Goal: Information Seeking & Learning: Learn about a topic

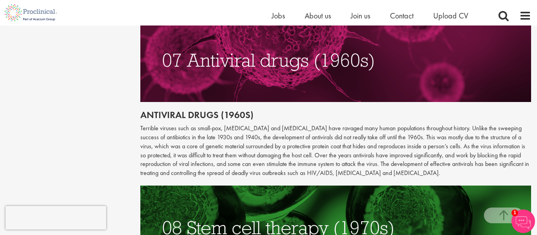
scroll to position [1508, 0]
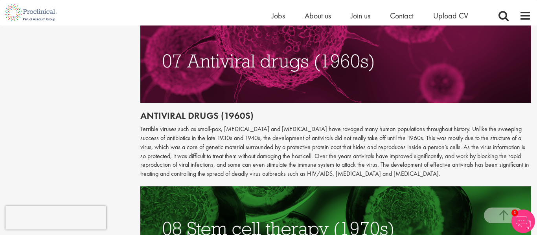
click at [458, 139] on p "Terrible viruses such as small-pox, [MEDICAL_DATA] and [MEDICAL_DATA] have rava…" at bounding box center [335, 152] width 391 height 54
click at [389, 187] on img at bounding box center [335, 229] width 391 height 84
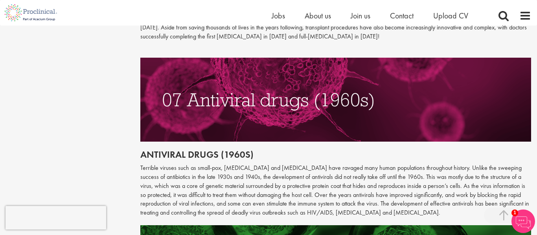
scroll to position [1485, 0]
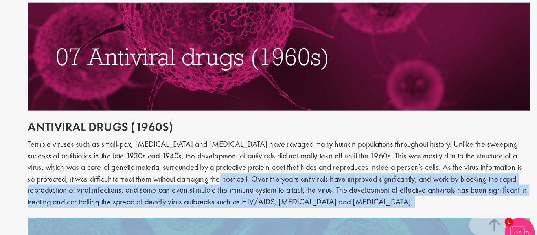
drag, startPoint x: 245, startPoint y: 150, endPoint x: 322, endPoint y: 180, distance: 82.3
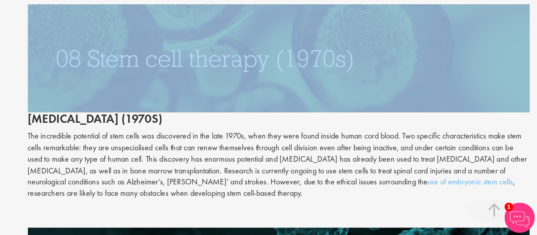
scroll to position [1641, 0]
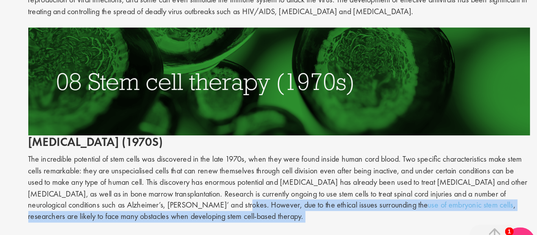
drag, startPoint x: 271, startPoint y: 167, endPoint x: 297, endPoint y: 183, distance: 29.4
click at [297, 183] on div "Antiviral drugs (1960s) Terrible viruses such as small-pox, [MEDICAL_DATA] and …" at bounding box center [335, 232] width 391 height 717
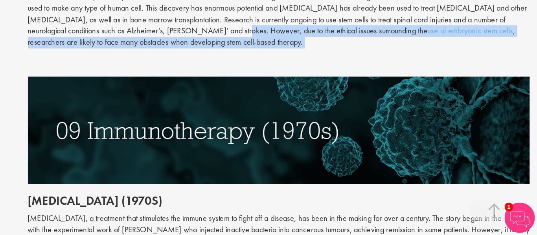
scroll to position [1763, 0]
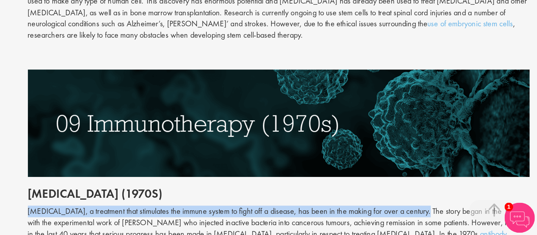
drag, startPoint x: 137, startPoint y: 188, endPoint x: 447, endPoint y: 194, distance: 309.6
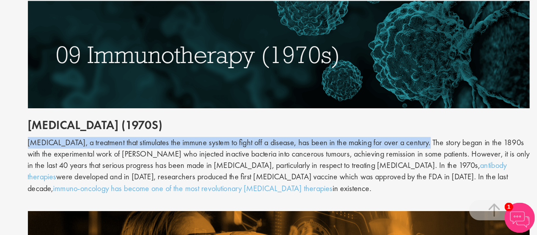
scroll to position [1818, 0]
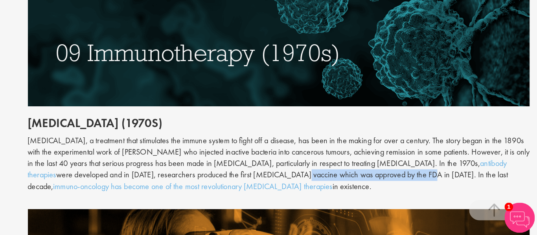
drag, startPoint x: 283, startPoint y: 159, endPoint x: 383, endPoint y: 159, distance: 100.2
click at [383, 159] on div "[MEDICAL_DATA], a treatment that stimulates the immune system to fight off a di…" at bounding box center [335, 179] width 391 height 45
